Goal: Find specific page/section: Find specific page/section

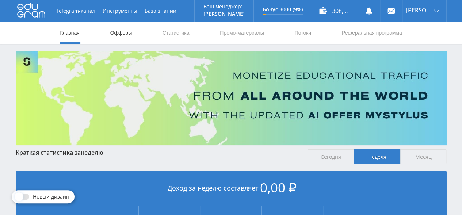
click at [121, 31] on link "Офферы" at bounding box center [121, 33] width 23 height 22
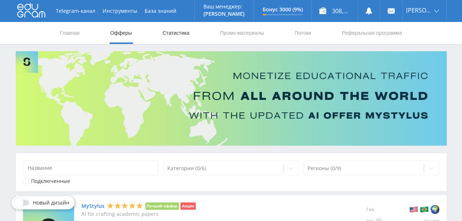
click at [170, 31] on link "Статистика" at bounding box center [176, 33] width 29 height 22
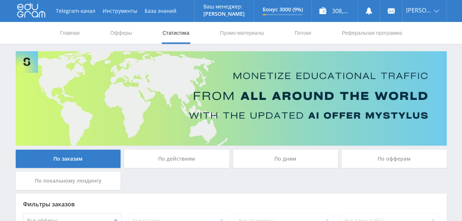
click at [139, 33] on nav "Главная Офферы Статистика Промо-материалы Потоки Реферальная программа" at bounding box center [232, 33] width 344 height 22
click at [129, 33] on link "Офферы" at bounding box center [121, 33] width 23 height 22
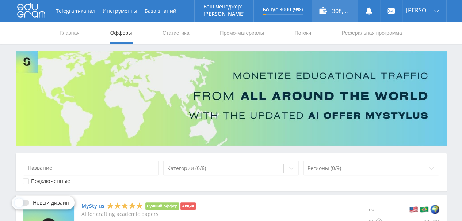
click at [332, 11] on div "308,00 ₽" at bounding box center [335, 11] width 46 height 22
